Goal: Information Seeking & Learning: Learn about a topic

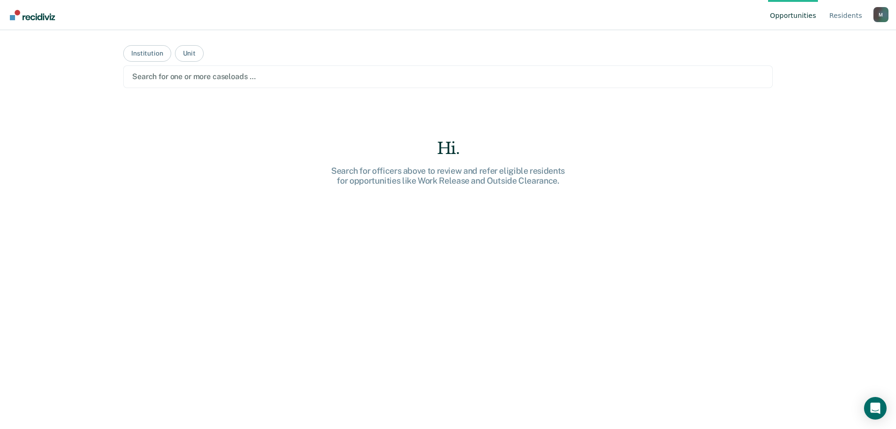
click at [634, 111] on main "Institution Unit Search for one or more caseloads … Hi. Search for officers abo…" at bounding box center [448, 218] width 672 height 376
click at [155, 77] on div at bounding box center [448, 76] width 632 height 11
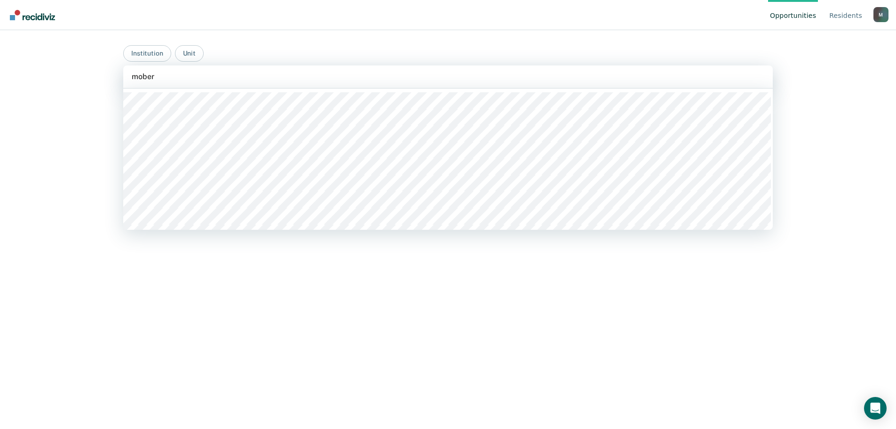
type input "mober"
click at [68, 93] on div "Opportunities Resident s [PERSON_NAME][EMAIL_ADDRESS][PERSON_NAME][DOMAIN_NAME]…" at bounding box center [448, 214] width 896 height 429
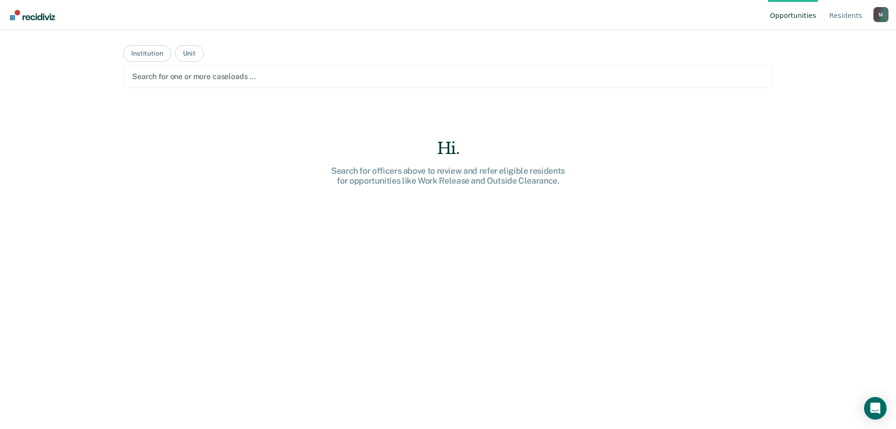
click at [180, 76] on div at bounding box center [448, 76] width 632 height 11
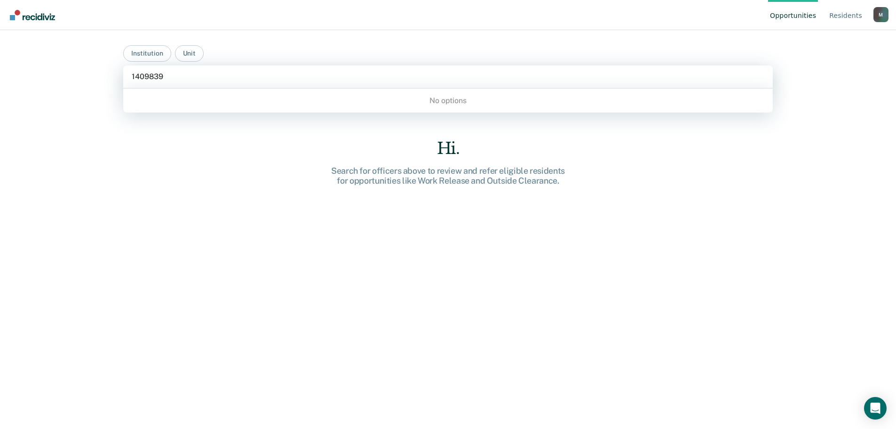
type input "1409839"
click at [230, 155] on div "Hi. Search for officers above to review and refer eligible residents for opport…" at bounding box center [448, 300] width 650 height 323
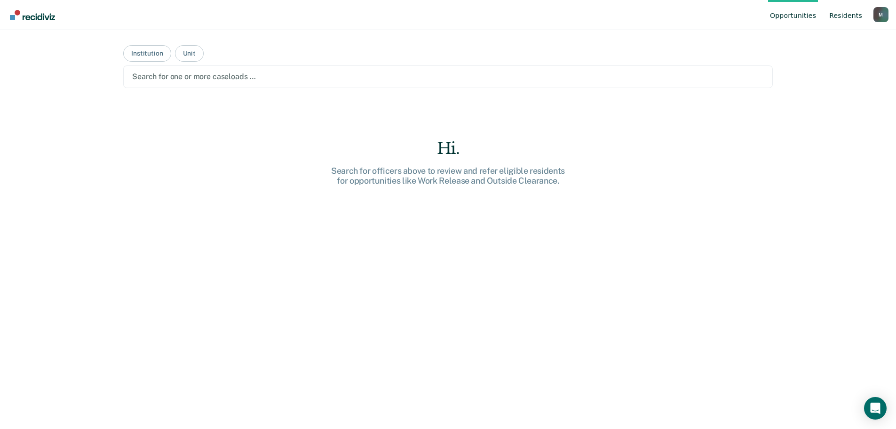
click at [836, 12] on link "Resident s" at bounding box center [845, 15] width 37 height 30
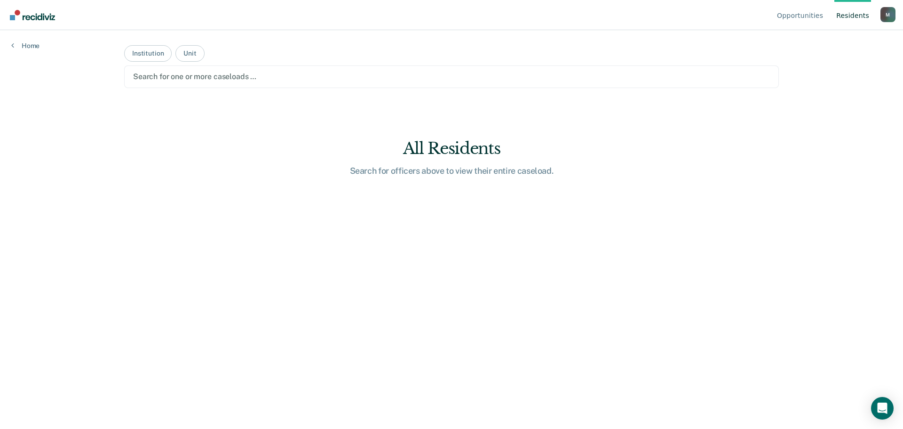
click at [28, 39] on div "Home" at bounding box center [25, 40] width 51 height 20
click at [25, 50] on div "Opportunities Resident s [PERSON_NAME][EMAIL_ADDRESS][PERSON_NAME][DOMAIN_NAME]…" at bounding box center [451, 214] width 903 height 429
click at [29, 43] on link "Home" at bounding box center [25, 45] width 28 height 8
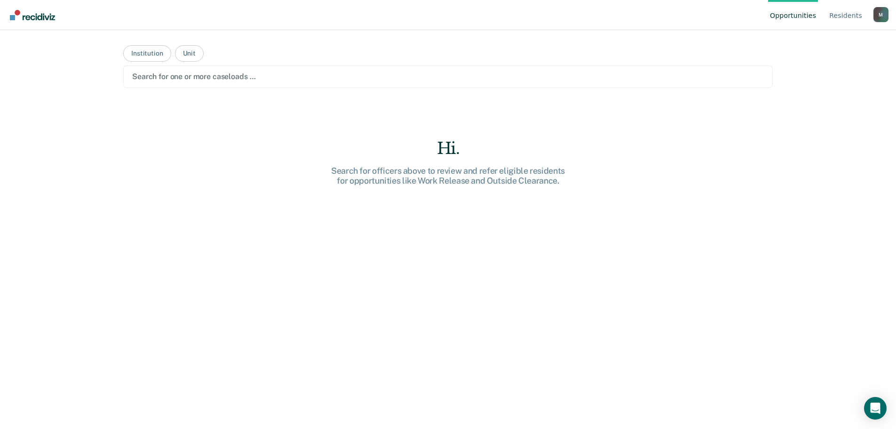
click at [880, 14] on div "M" at bounding box center [881, 14] width 15 height 15
click at [845, 14] on link "Resident s" at bounding box center [845, 15] width 37 height 30
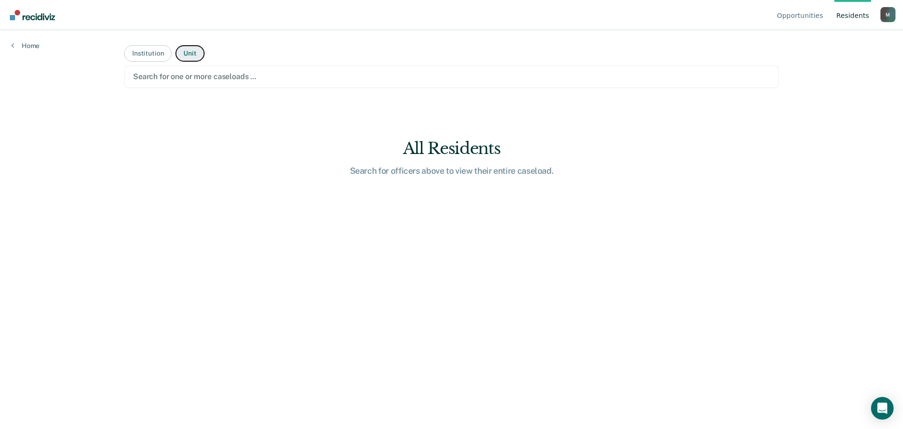
click at [182, 56] on button "Unit" at bounding box center [189, 53] width 29 height 16
click at [178, 74] on div at bounding box center [451, 76] width 637 height 11
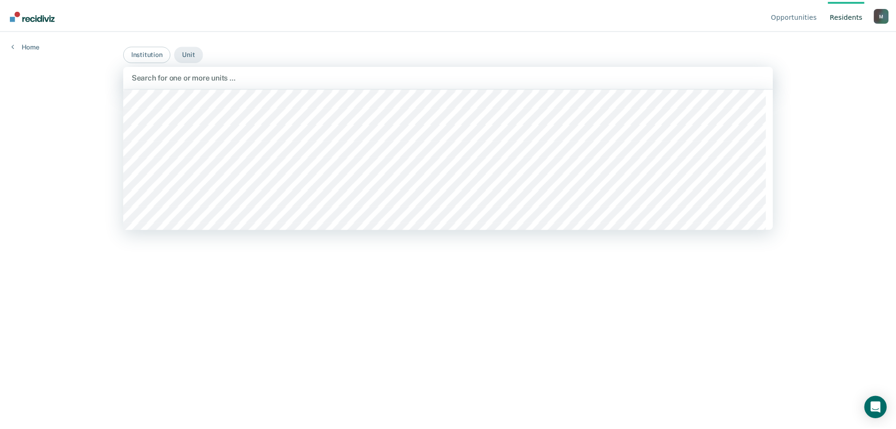
scroll to position [188, 0]
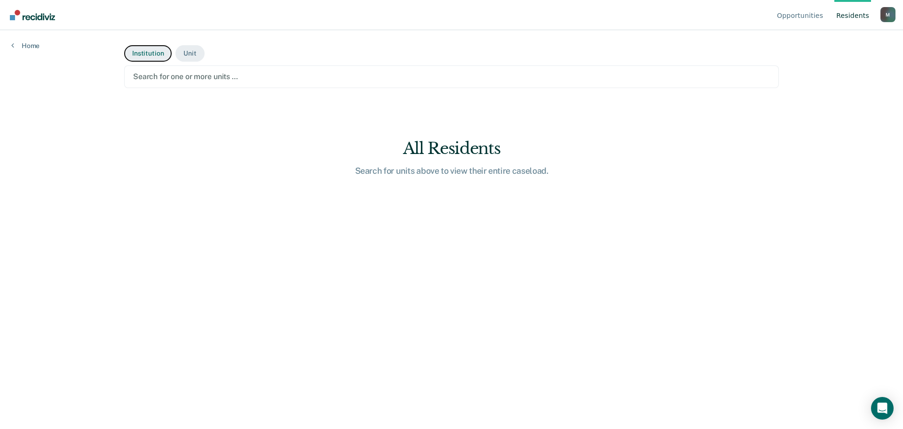
click at [141, 56] on button "Institution" at bounding box center [148, 53] width 48 height 16
click at [198, 75] on div at bounding box center [451, 76] width 637 height 11
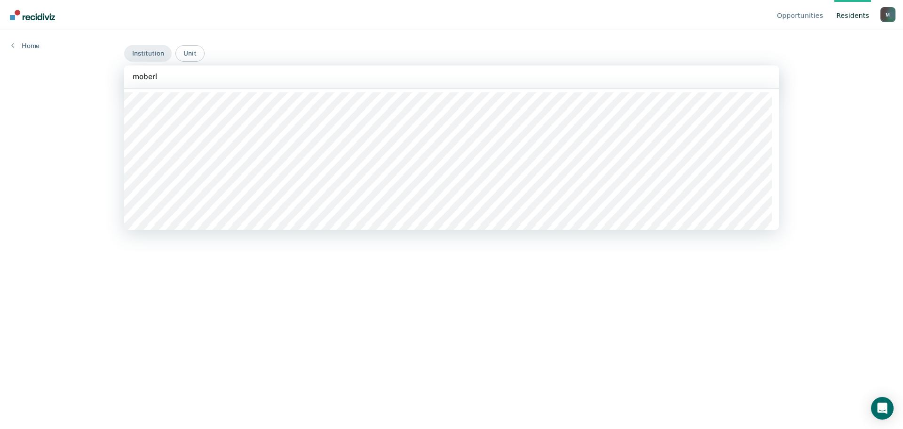
type input "[PERSON_NAME]"
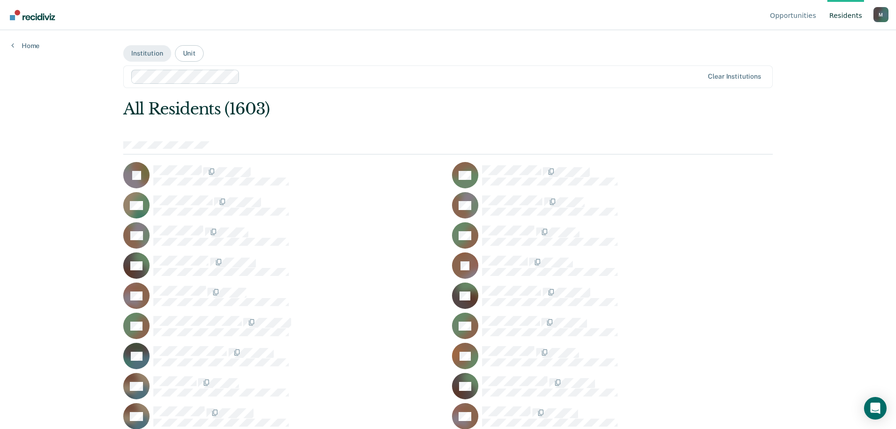
click at [243, 112] on div "All Residents (1603)" at bounding box center [383, 108] width 520 height 19
click at [213, 147] on div at bounding box center [448, 148] width 650 height 14
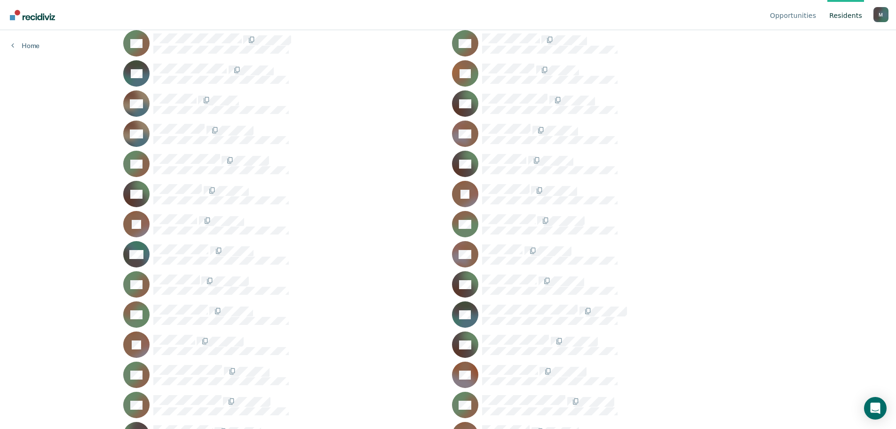
scroll to position [0, 0]
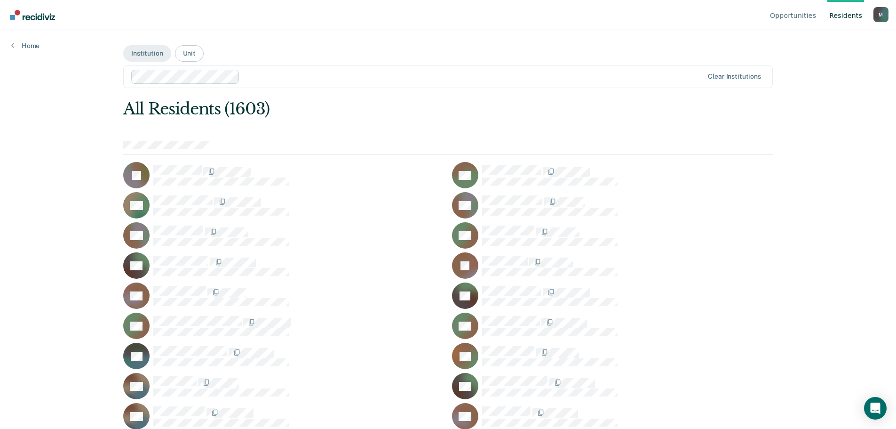
click at [263, 147] on div at bounding box center [448, 148] width 650 height 14
click at [239, 79] on div at bounding box center [417, 77] width 573 height 14
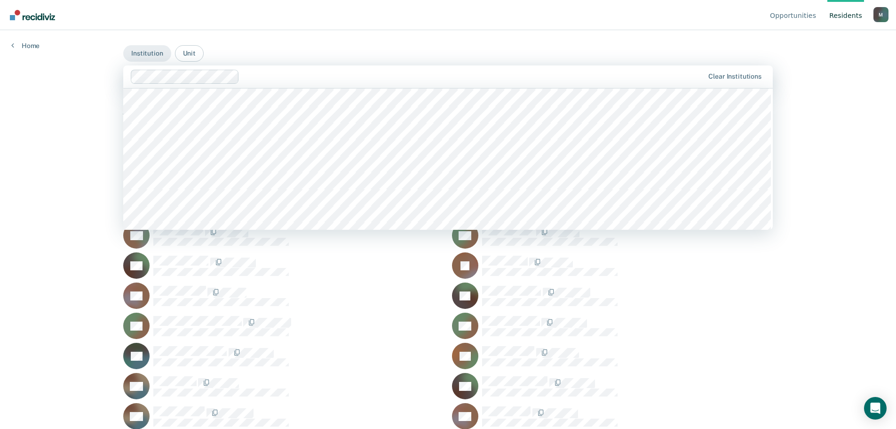
scroll to position [9036, 0]
click at [859, 162] on div "Opportunities Resident s [PERSON_NAME][EMAIL_ADDRESS][PERSON_NAME][DOMAIN_NAME]…" at bounding box center [448, 214] width 896 height 429
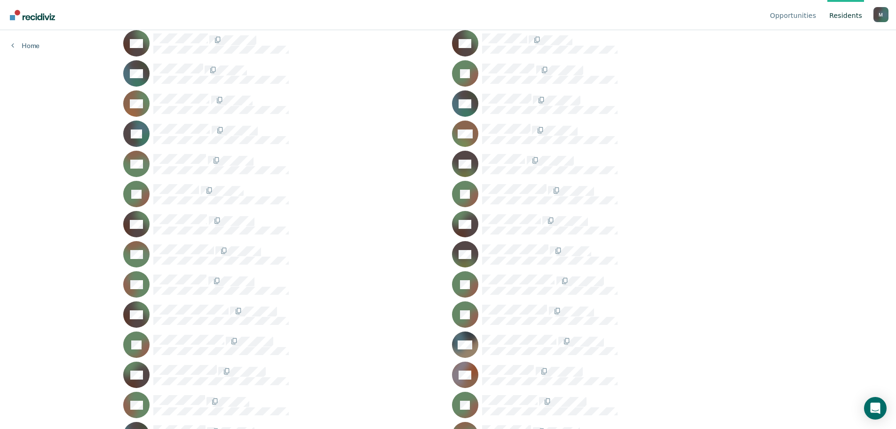
scroll to position [0, 0]
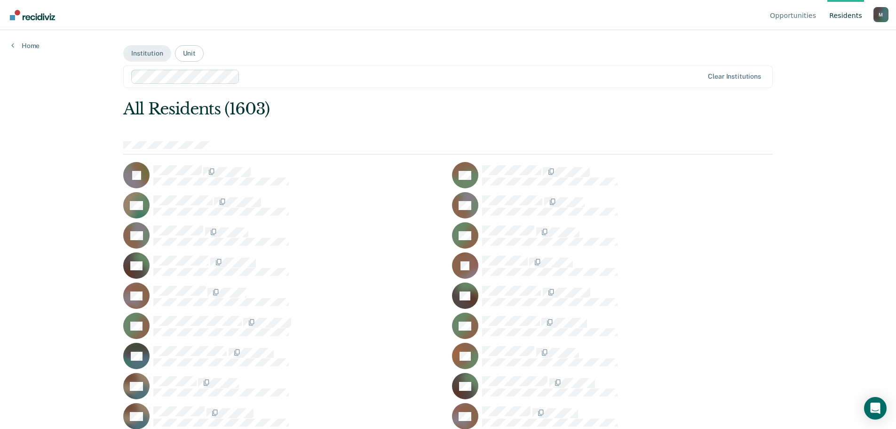
click at [18, 19] on img "Go to Recidiviz Home" at bounding box center [32, 15] width 45 height 10
click at [28, 48] on div "Looks like you’re using Internet Explorer 11. For faster loading and a better e…" at bounding box center [448, 214] width 896 height 429
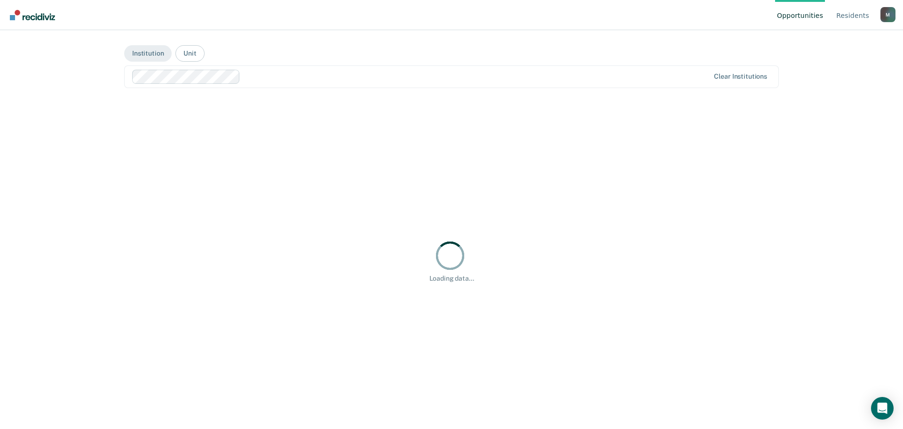
click at [889, 13] on div "M" at bounding box center [888, 14] width 15 height 15
click at [815, 14] on link "Opportunities" at bounding box center [800, 15] width 50 height 30
click at [733, 78] on div "Clear institutions" at bounding box center [740, 76] width 53 height 8
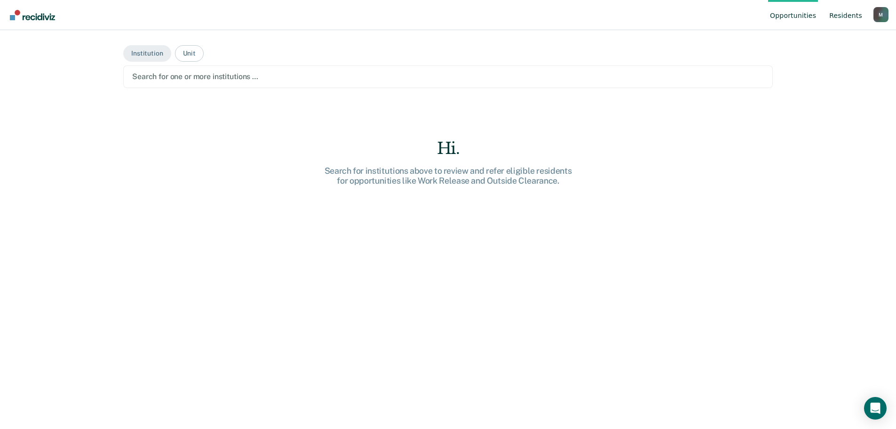
click at [834, 21] on link "Resident s" at bounding box center [845, 15] width 37 height 30
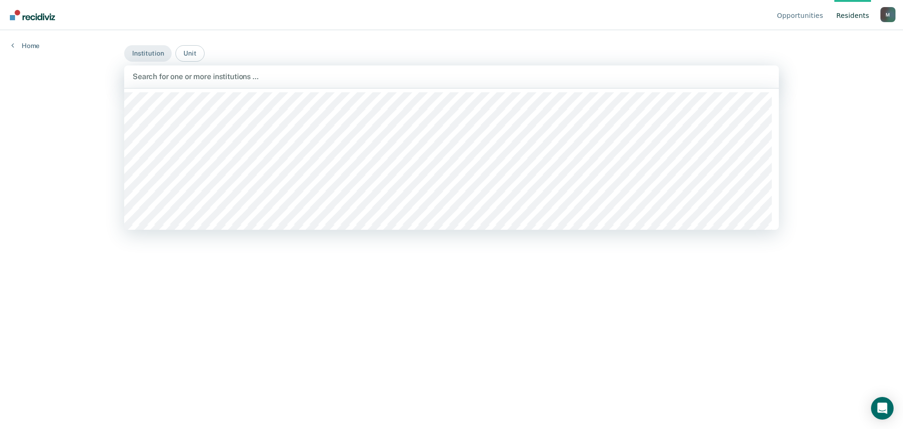
click at [269, 82] on div at bounding box center [452, 76] width 638 height 11
type input "[PERSON_NAME]"
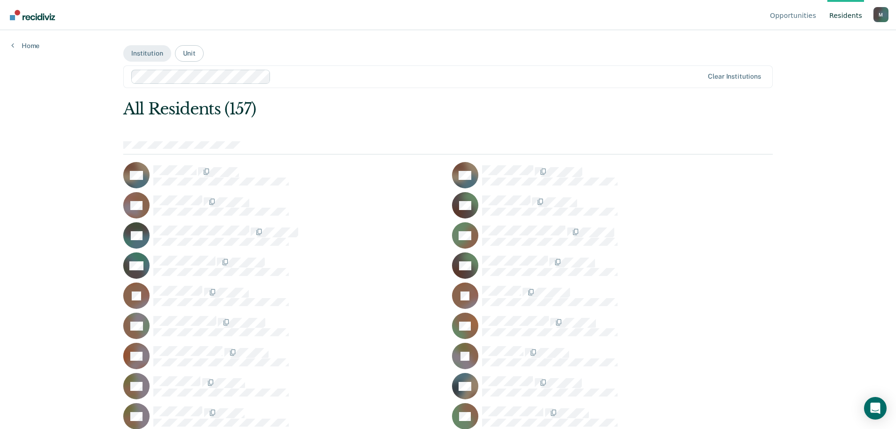
click at [241, 145] on div at bounding box center [448, 148] width 650 height 14
click at [282, 82] on div at bounding box center [489, 76] width 429 height 11
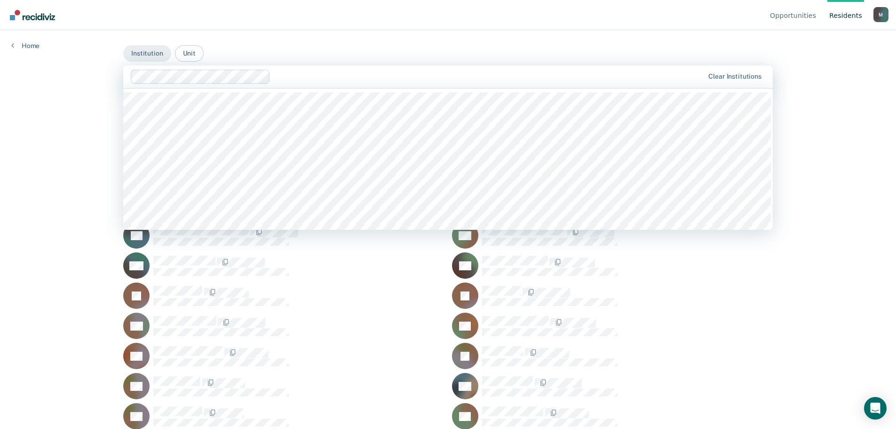
click at [826, 127] on div "Opportunities Resident s [PERSON_NAME][EMAIL_ADDRESS][PERSON_NAME][DOMAIN_NAME]…" at bounding box center [448, 214] width 896 height 429
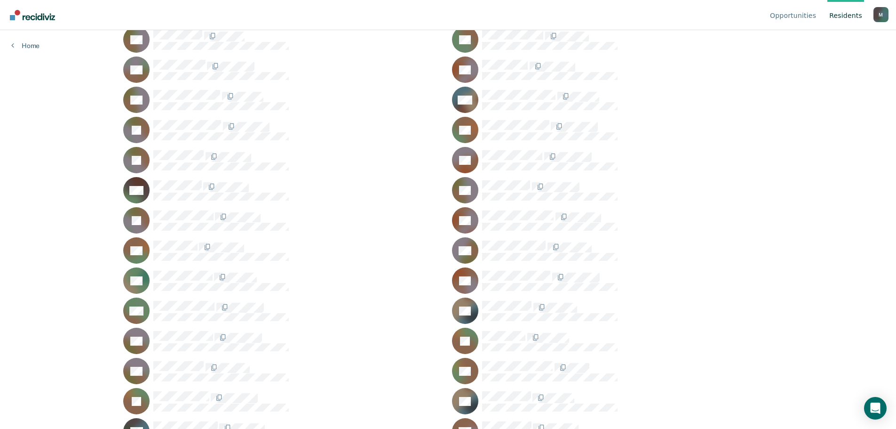
scroll to position [706, 0]
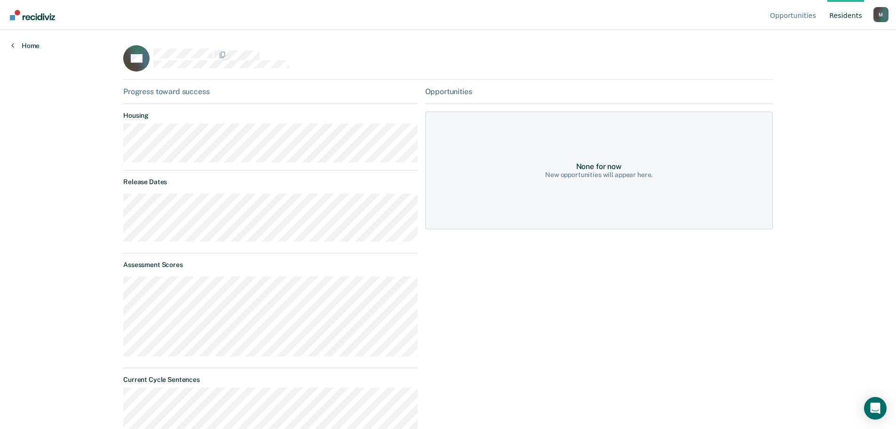
click at [25, 48] on link "Home" at bounding box center [25, 45] width 28 height 8
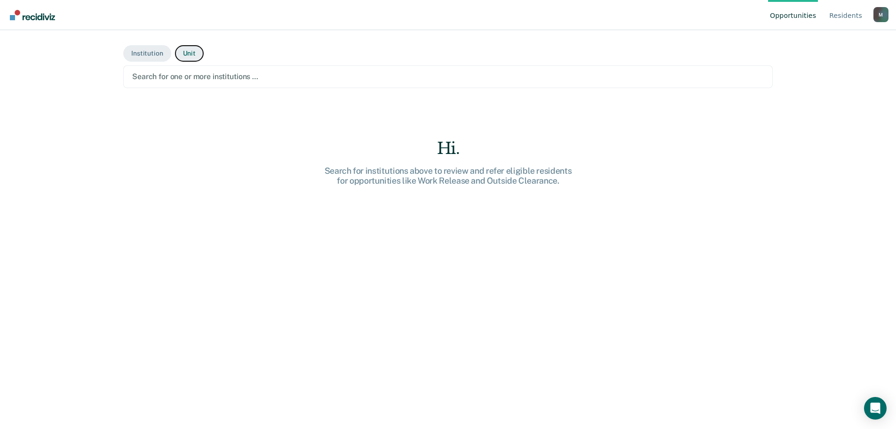
click at [177, 53] on button "Unit" at bounding box center [189, 53] width 29 height 16
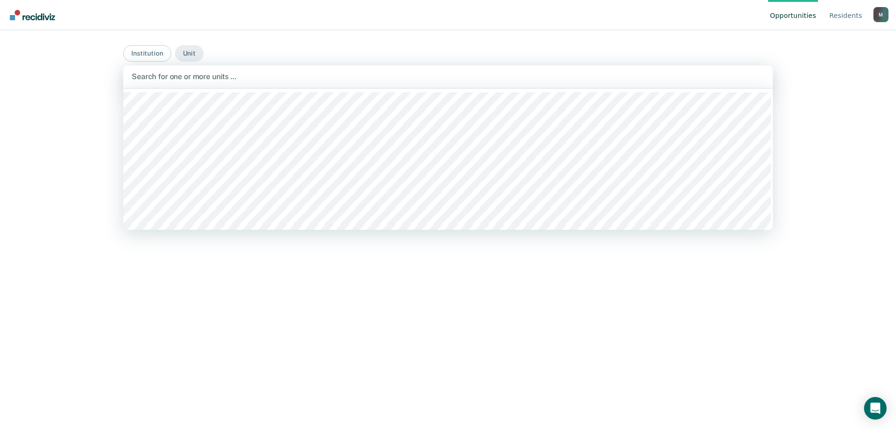
click at [194, 74] on div at bounding box center [448, 76] width 633 height 11
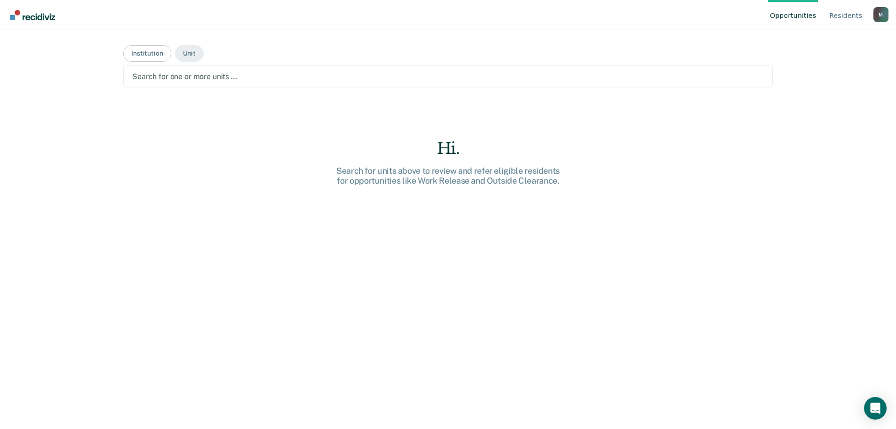
click at [216, 74] on div at bounding box center [448, 76] width 632 height 11
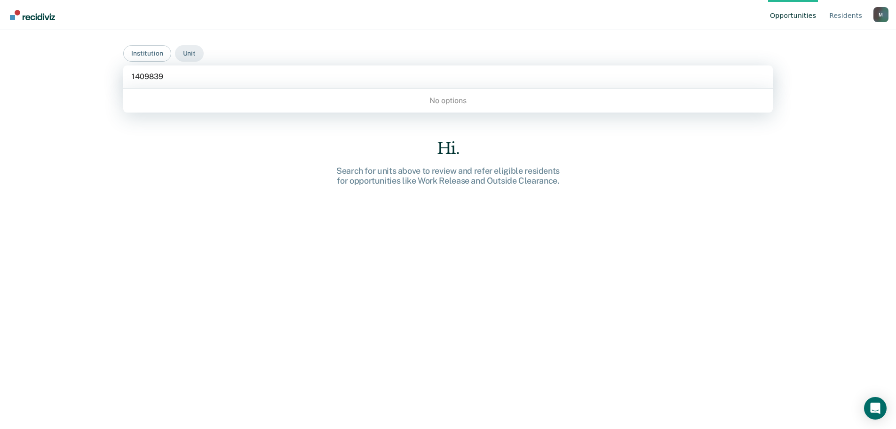
type input "1409839"
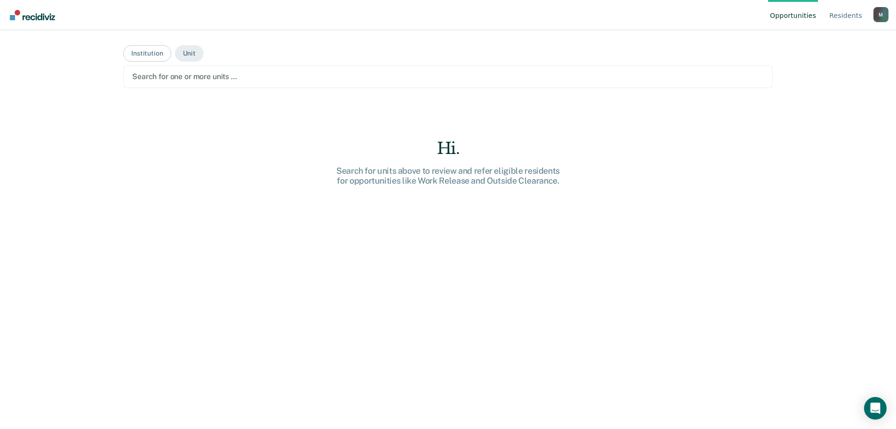
click at [367, 148] on div "Hi." at bounding box center [448, 148] width 301 height 19
click at [26, 17] on img "Go to Recidiviz Home" at bounding box center [32, 15] width 45 height 10
click at [17, 15] on img "Go to Recidiviz Home" at bounding box center [32, 15] width 45 height 10
click at [873, 401] on div "Open Intercom Messenger" at bounding box center [875, 408] width 25 height 25
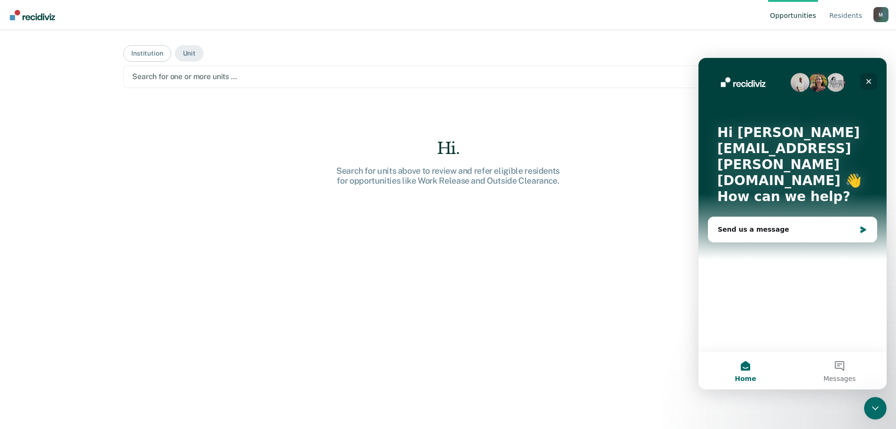
click at [869, 78] on icon "Close" at bounding box center [869, 82] width 8 height 8
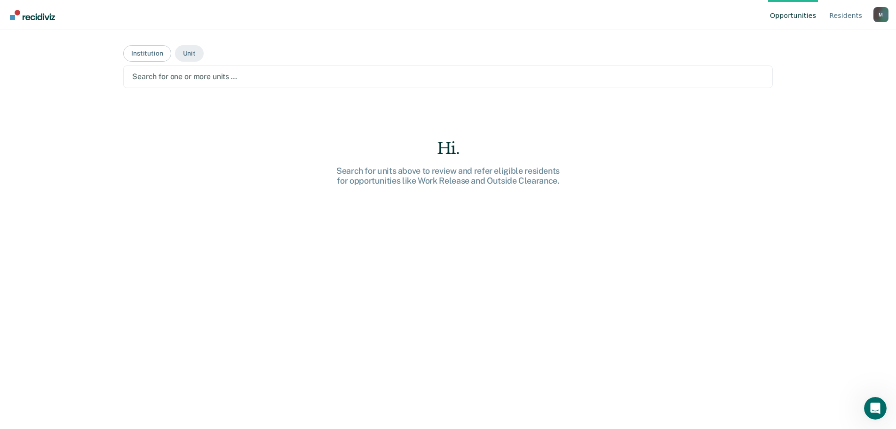
click at [880, 16] on div "M" at bounding box center [881, 14] width 15 height 15
click at [836, 61] on link "How it works" at bounding box center [843, 59] width 61 height 8
